Goal: Task Accomplishment & Management: Complete application form

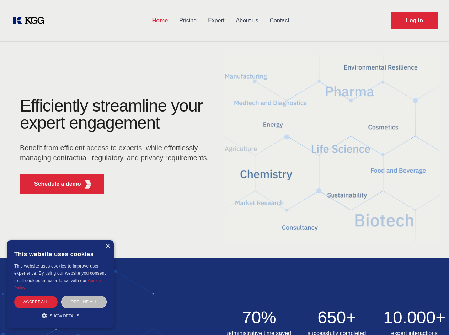
click at [224, 167] on div "Efficiently streamline your expert engagement Benefit from efficient access to …" at bounding box center [117, 148] width 216 height 103
click at [53, 184] on p "Schedule a demo" at bounding box center [57, 184] width 47 height 9
click at [107, 246] on div "× This website uses cookies This website uses cookies to improve user experienc…" at bounding box center [60, 284] width 107 height 88
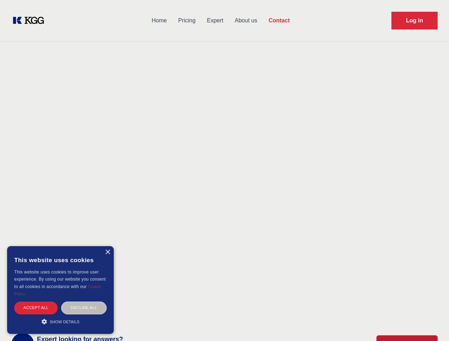
click at [36, 302] on div "Accept all" at bounding box center [35, 308] width 43 height 12
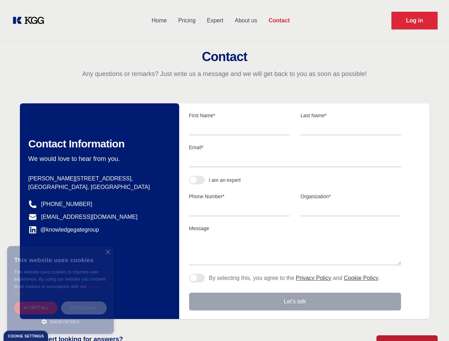
click at [84, 302] on div "Decline all" at bounding box center [84, 308] width 46 height 12
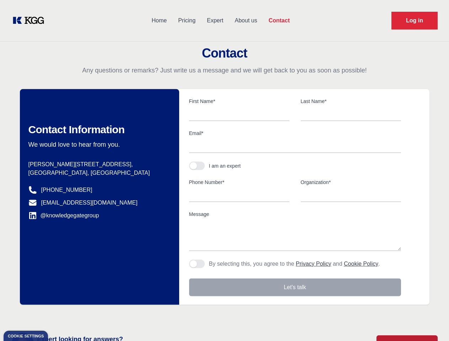
click at [60, 316] on main "Contact Any questions or remarks? Just write us a message and we will get back …" at bounding box center [224, 185] width 449 height 370
